Goal: Task Accomplishment & Management: Use online tool/utility

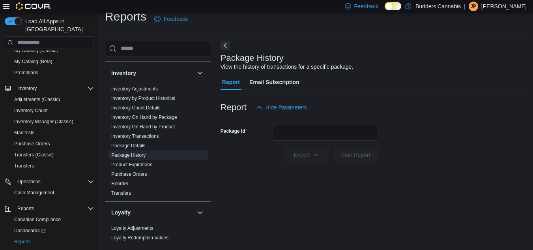
scroll to position [246, 0]
click at [162, 128] on link "Inventory On Hand by Product" at bounding box center [143, 127] width 64 height 6
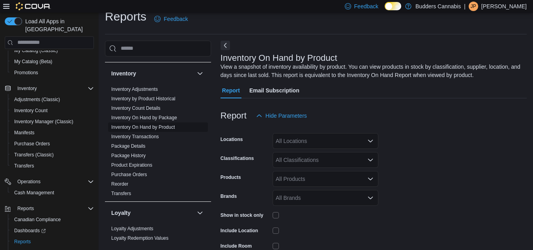
scroll to position [26, 0]
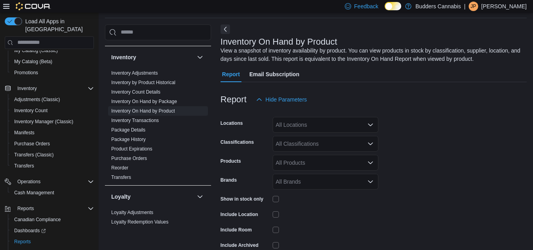
click at [312, 124] on div "All Locations" at bounding box center [326, 125] width 106 height 16
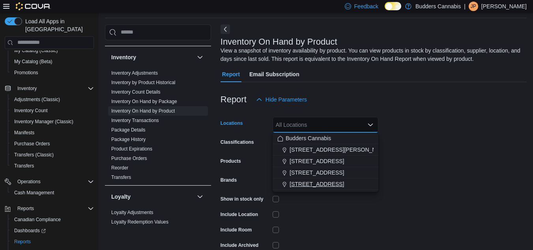
click at [313, 183] on span "[STREET_ADDRESS]" at bounding box center [317, 184] width 54 height 8
click at [281, 197] on div at bounding box center [326, 199] width 106 height 6
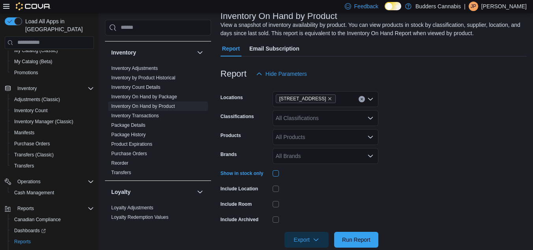
scroll to position [66, 0]
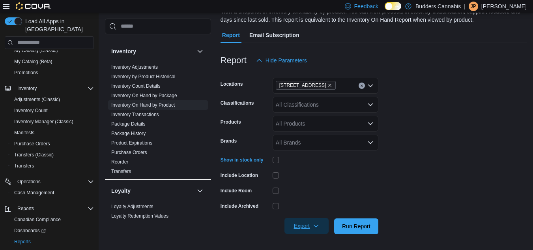
click at [313, 225] on icon "button" at bounding box center [316, 226] width 6 height 6
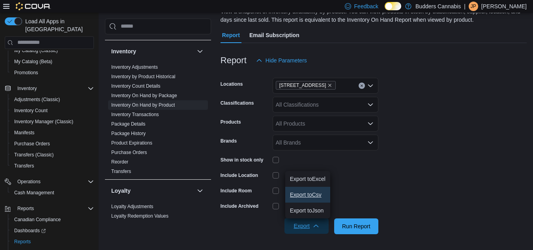
click at [315, 195] on span "Export to Csv" at bounding box center [308, 194] width 36 height 6
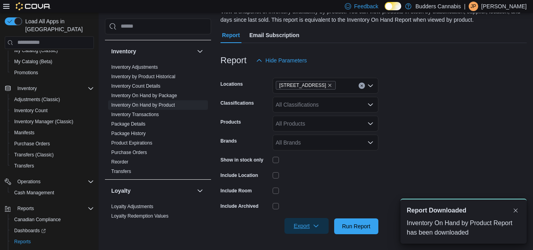
scroll to position [0, 0]
